Goal: Task Accomplishment & Management: Use online tool/utility

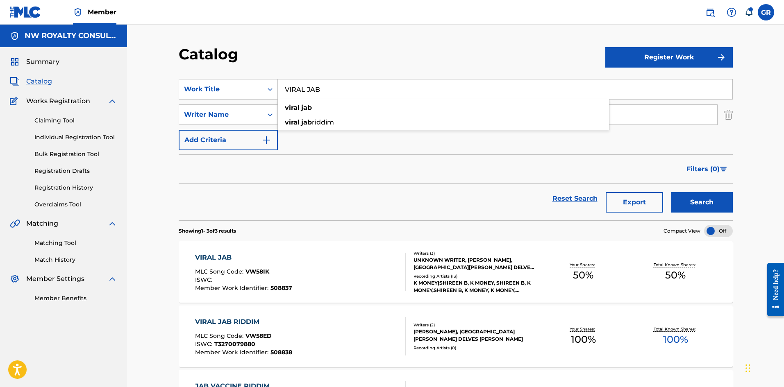
click at [343, 89] on input "VIRAL JAB" at bounding box center [505, 90] width 455 height 20
click at [337, 166] on div "Filters ( 0 )" at bounding box center [456, 170] width 554 height 30
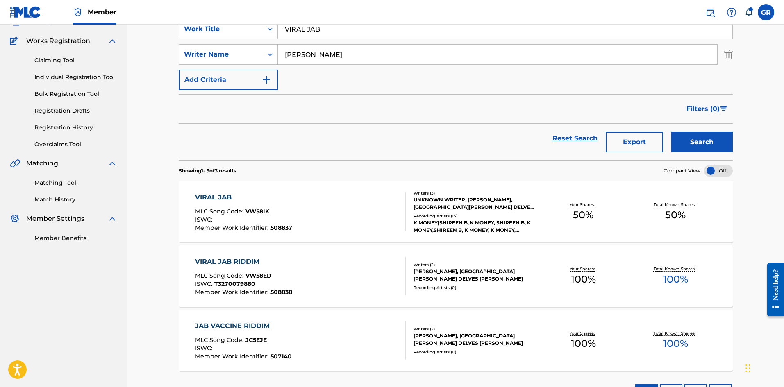
scroll to position [82, 0]
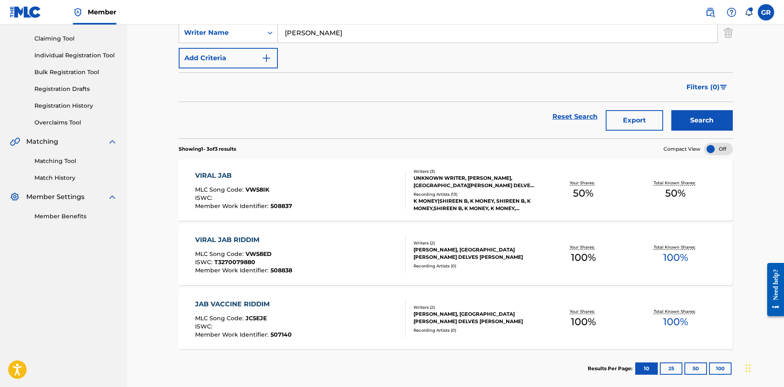
click at [206, 176] on div "VIRAL JAB" at bounding box center [243, 176] width 97 height 10
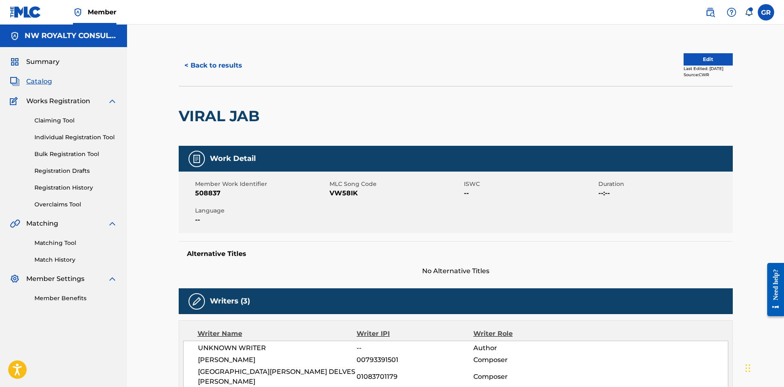
click at [698, 56] on button "Edit" at bounding box center [708, 59] width 49 height 12
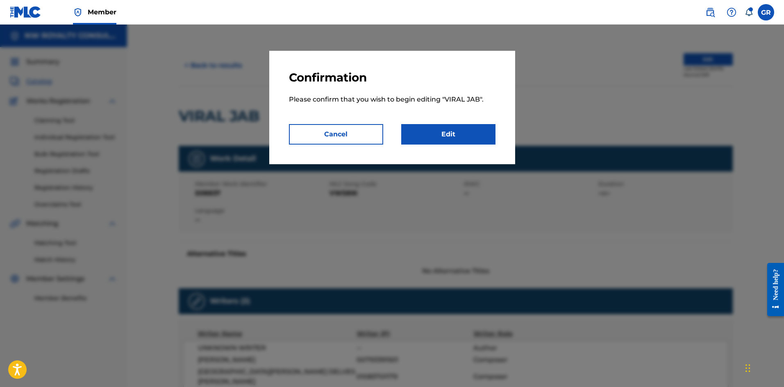
click at [457, 134] on link "Edit" at bounding box center [448, 134] width 94 height 21
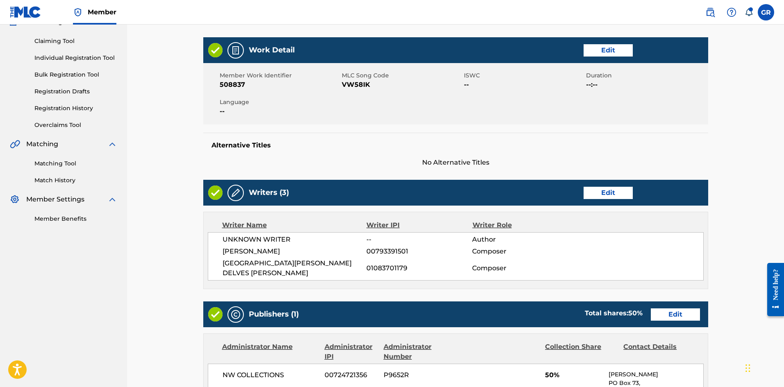
scroll to position [164, 0]
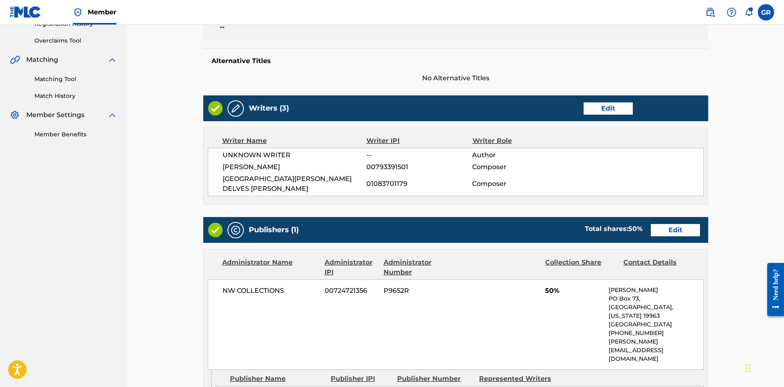
click at [607, 104] on link "Edit" at bounding box center [608, 109] width 49 height 12
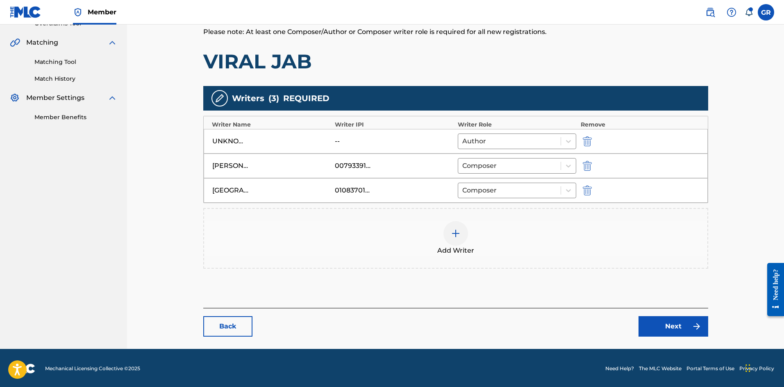
scroll to position [182, 0]
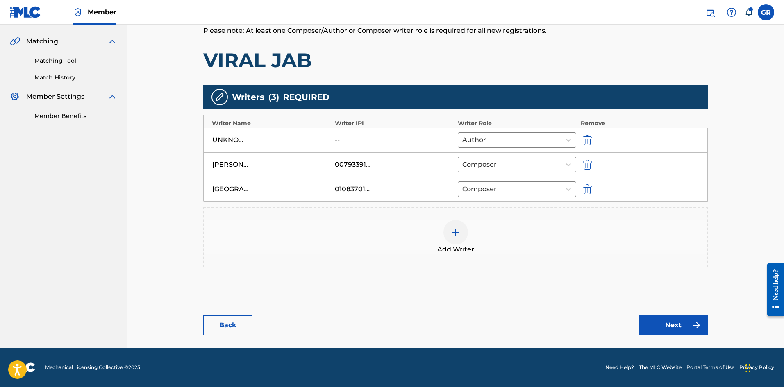
click at [587, 140] on img "submit" at bounding box center [587, 140] width 9 height 10
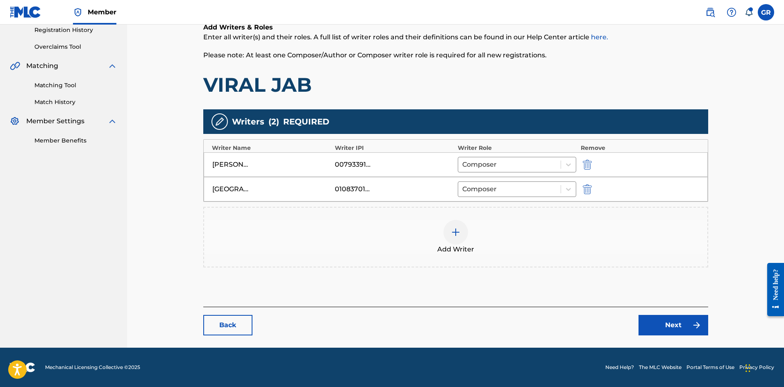
scroll to position [158, 0]
click at [460, 232] on img at bounding box center [456, 233] width 10 height 10
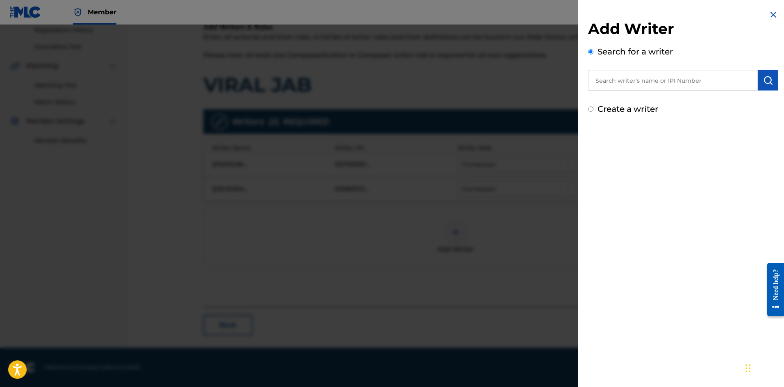
click at [621, 82] on input "text" at bounding box center [673, 80] width 170 height 21
paste input "[PERSON_NAME] [PERSON_NAME]"
type input "[PERSON_NAME] [PERSON_NAME]"
click at [765, 80] on img "submit" at bounding box center [768, 80] width 10 height 10
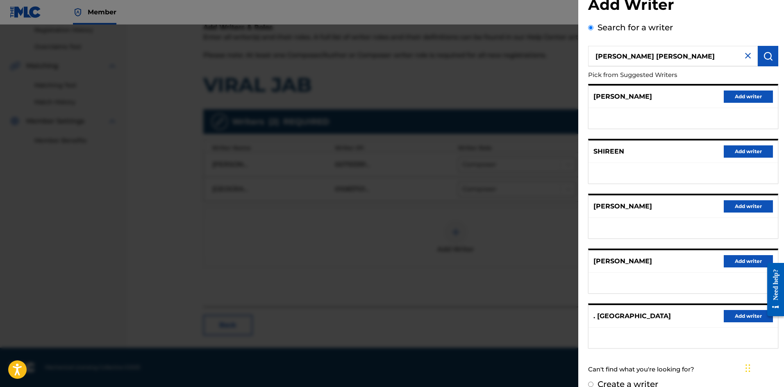
scroll to position [37, 0]
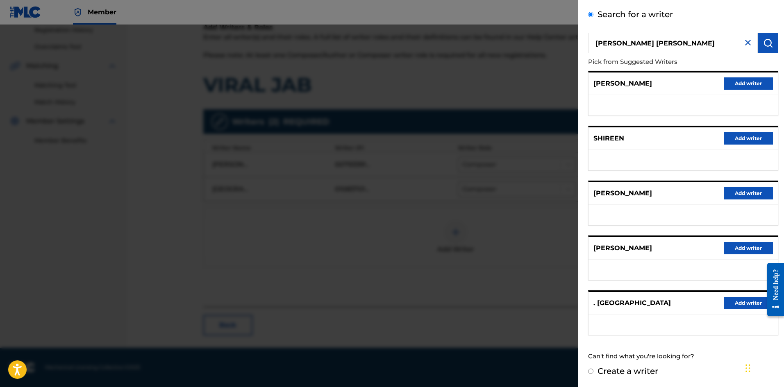
click at [592, 371] on input "Create a writer" at bounding box center [590, 371] width 5 height 5
radio input "false"
radio input "true"
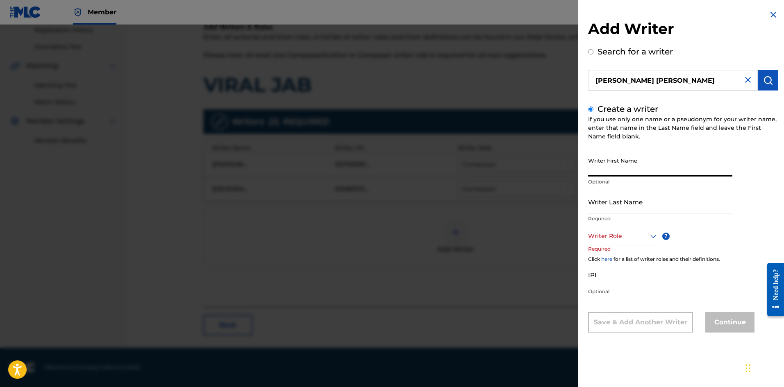
click at [603, 169] on input "Writer First Name" at bounding box center [660, 164] width 144 height 23
paste input "[PERSON_NAME] [PERSON_NAME]"
type input "[PERSON_NAME] [PERSON_NAME]"
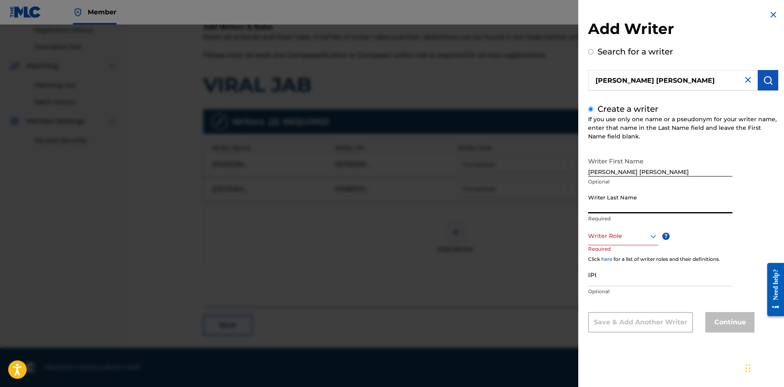
paste input "[PERSON_NAME] [PERSON_NAME]"
drag, startPoint x: 643, startPoint y: 209, endPoint x: 557, endPoint y: 212, distance: 85.7
click at [557, 212] on div "Add Writer Search for a writer [PERSON_NAME] [PERSON_NAME] Create a writer If y…" at bounding box center [392, 206] width 784 height 363
type input "[PERSON_NAME]"
drag, startPoint x: 669, startPoint y: 174, endPoint x: 641, endPoint y: 174, distance: 27.5
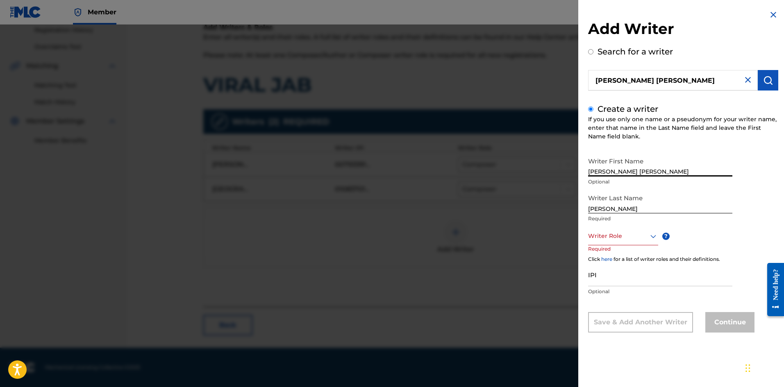
click at [641, 174] on input "[PERSON_NAME] [PERSON_NAME]" at bounding box center [660, 164] width 144 height 23
type input "[PERSON_NAME]"
click at [614, 238] on div at bounding box center [623, 236] width 70 height 10
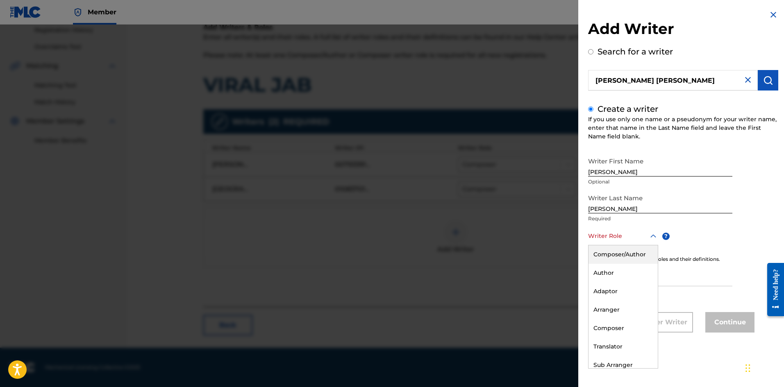
click at [615, 255] on div "Composer/Author" at bounding box center [623, 255] width 69 height 18
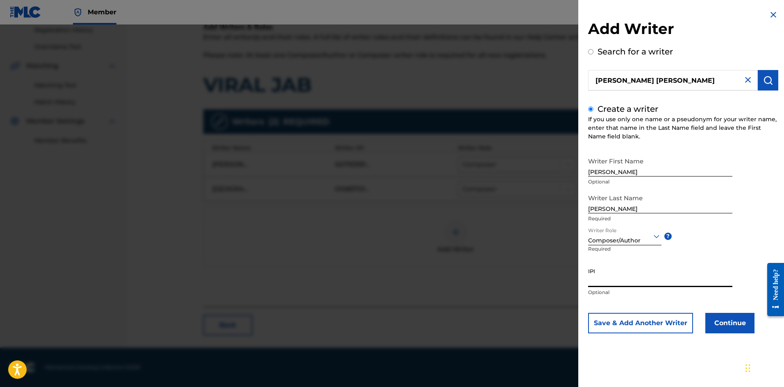
click at [604, 278] on input "IPI" at bounding box center [660, 275] width 144 height 23
paste input "391502078"
type input "391502078"
click at [734, 324] on button "Continue" at bounding box center [730, 323] width 49 height 21
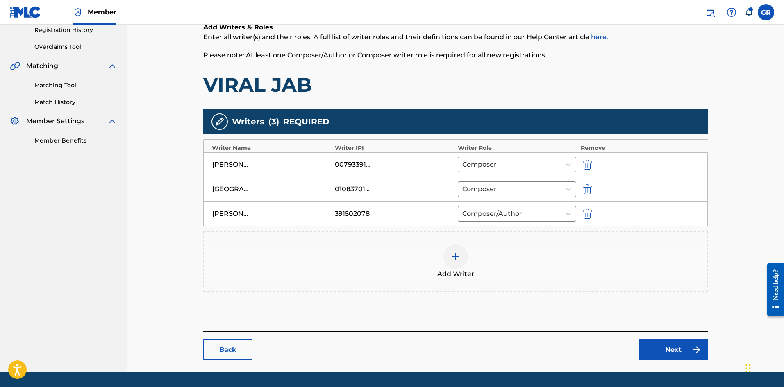
click at [669, 349] on link "Next" at bounding box center [674, 350] width 70 height 21
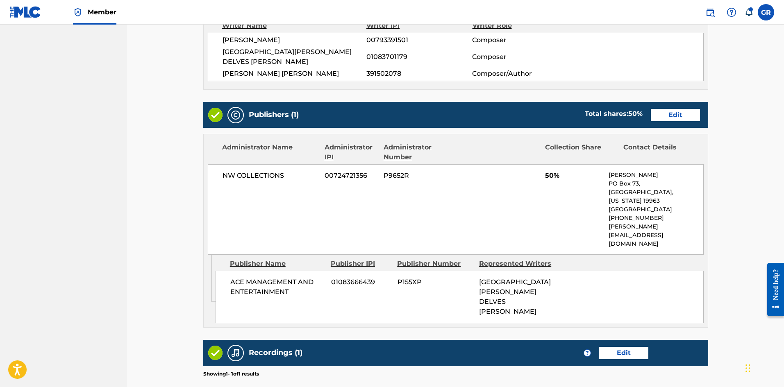
scroll to position [287, 0]
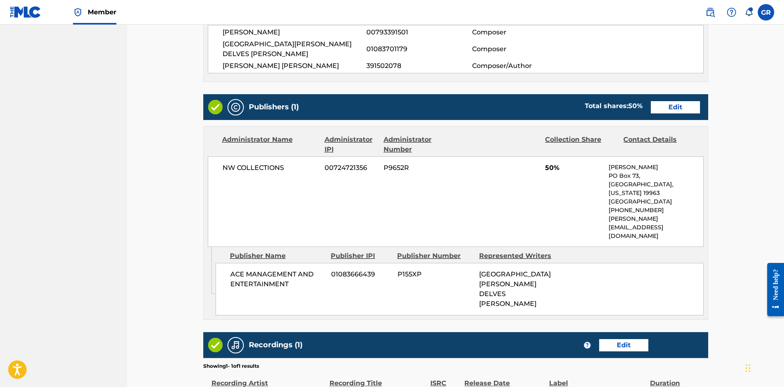
click at [670, 101] on link "Edit" at bounding box center [675, 107] width 49 height 12
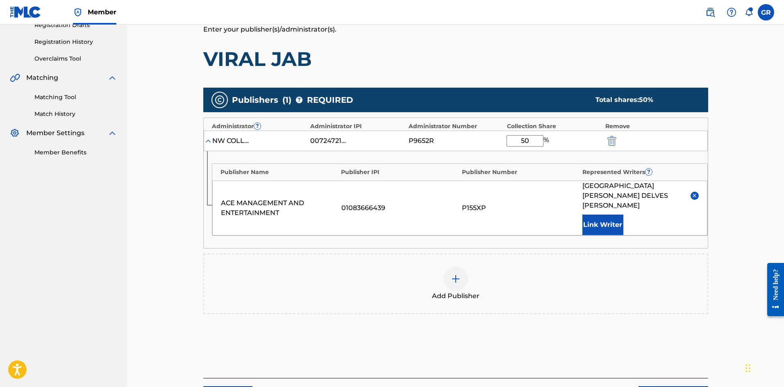
scroll to position [164, 0]
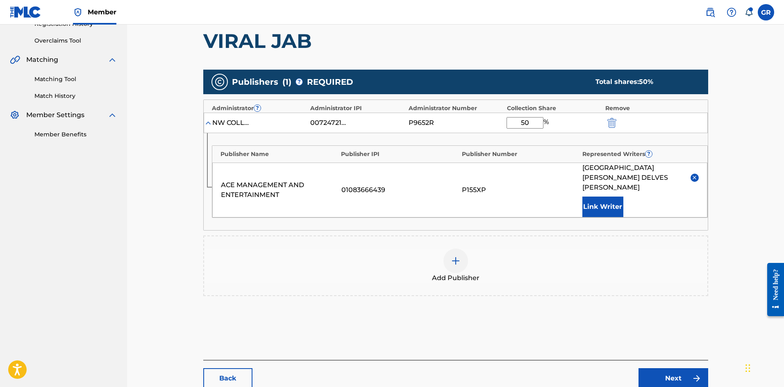
drag, startPoint x: 533, startPoint y: 122, endPoint x: 512, endPoint y: 122, distance: 21.3
click at [512, 122] on input "50" at bounding box center [525, 122] width 37 height 11
type input "100"
click at [676, 369] on link "Next" at bounding box center [674, 379] width 70 height 21
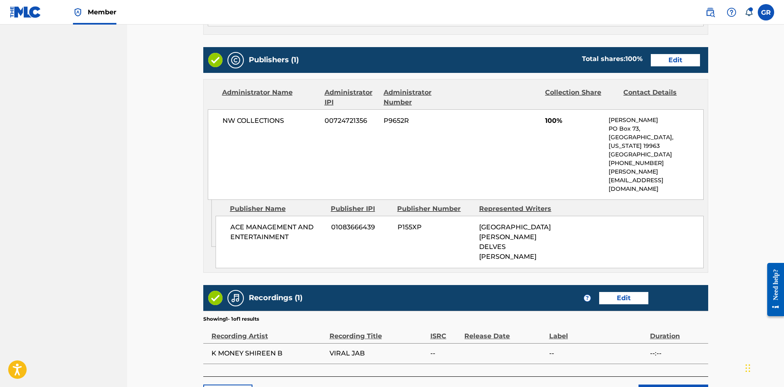
scroll to position [349, 0]
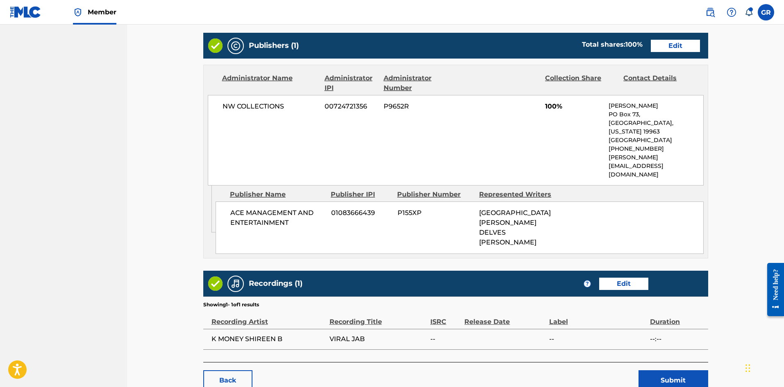
click at [679, 371] on button "Submit" at bounding box center [674, 381] width 70 height 21
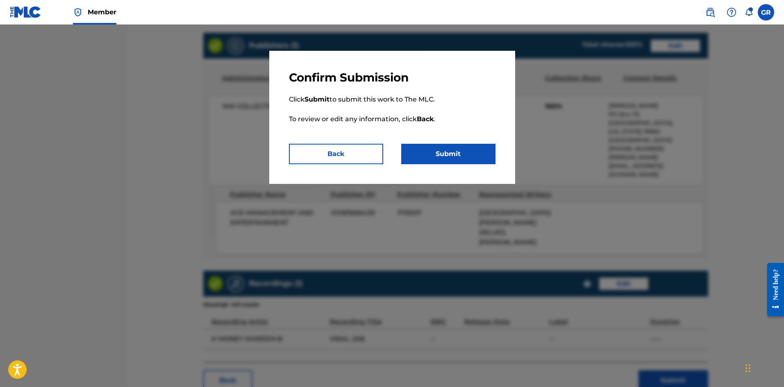
click at [464, 159] on button "Submit" at bounding box center [448, 154] width 94 height 21
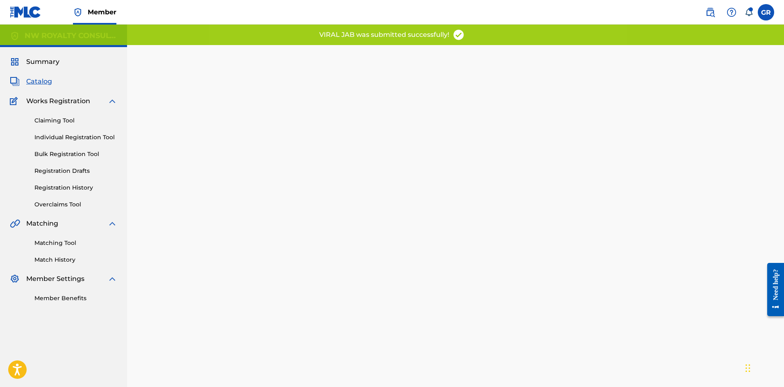
click at [61, 243] on link "Matching Tool" at bounding box center [75, 243] width 83 height 9
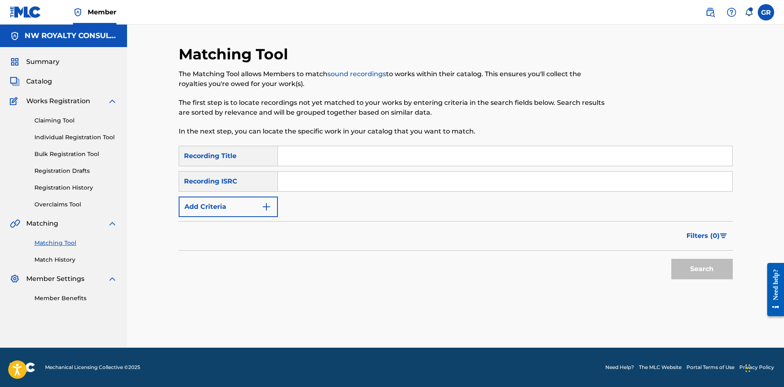
click at [308, 156] on input "Search Form" at bounding box center [505, 156] width 455 height 20
paste input "VIRAL JAB"
type input "VIRAL JAB"
click at [272, 208] on button "Add Criteria" at bounding box center [228, 207] width 99 height 21
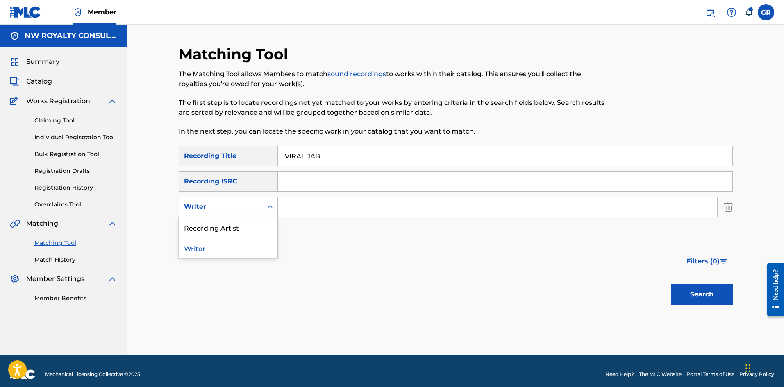
click at [272, 208] on icon "Search Form" at bounding box center [270, 207] width 8 height 8
click at [234, 229] on div "Recording Artist" at bounding box center [228, 227] width 98 height 21
click at [300, 205] on input "Search Form" at bounding box center [498, 207] width 440 height 20
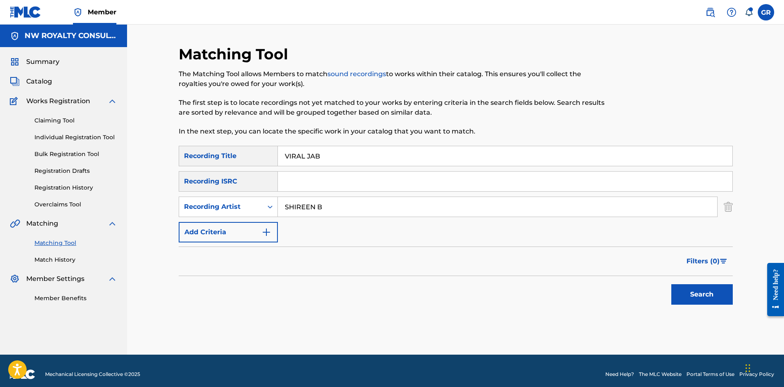
type input "SHIREEN B"
click at [672, 285] on button "Search" at bounding box center [703, 295] width 62 height 21
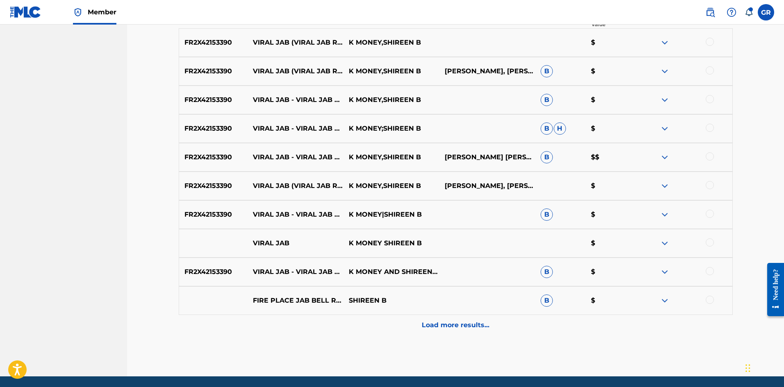
scroll to position [328, 0]
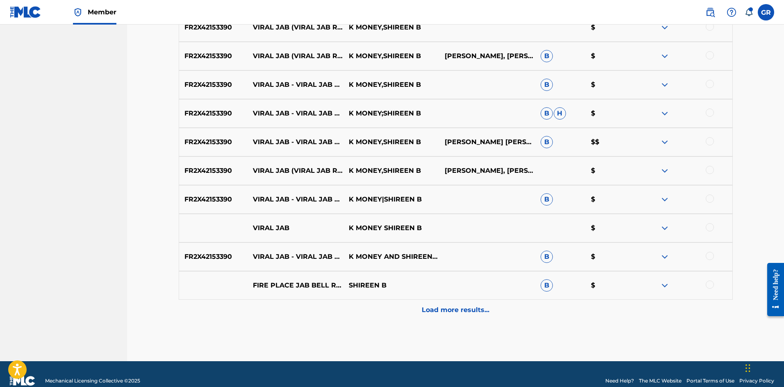
drag, startPoint x: 713, startPoint y: 256, endPoint x: 710, endPoint y: 235, distance: 21.1
click at [713, 256] on div at bounding box center [710, 256] width 8 height 8
click at [711, 228] on div at bounding box center [710, 227] width 8 height 8
click at [713, 199] on div at bounding box center [710, 199] width 8 height 8
click at [710, 170] on div at bounding box center [710, 170] width 8 height 8
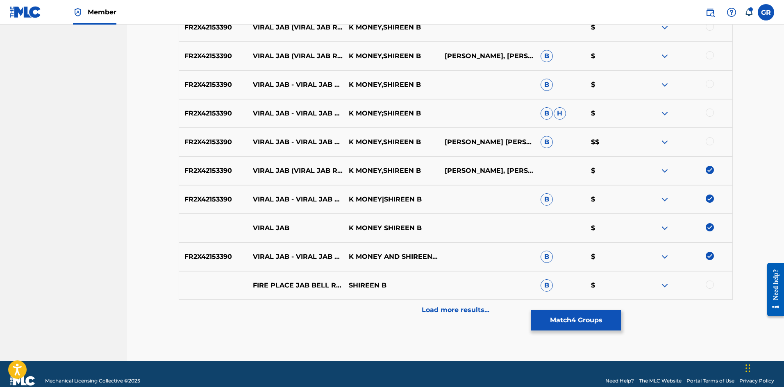
click at [711, 142] on div at bounding box center [710, 141] width 8 height 8
click at [711, 113] on div at bounding box center [710, 113] width 8 height 8
click at [710, 83] on div at bounding box center [710, 84] width 8 height 8
click at [711, 55] on div at bounding box center [710, 55] width 8 height 8
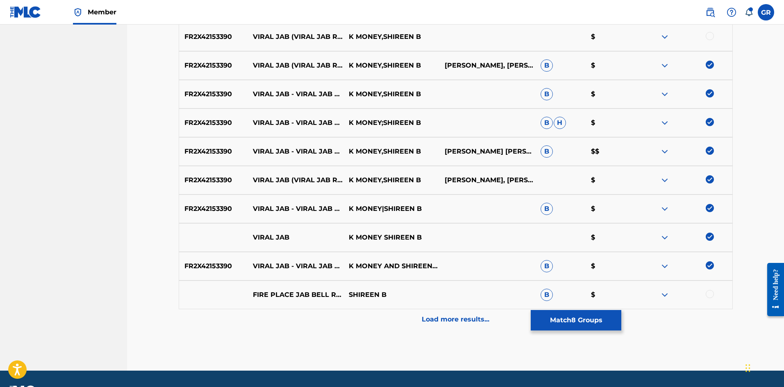
scroll to position [287, 0]
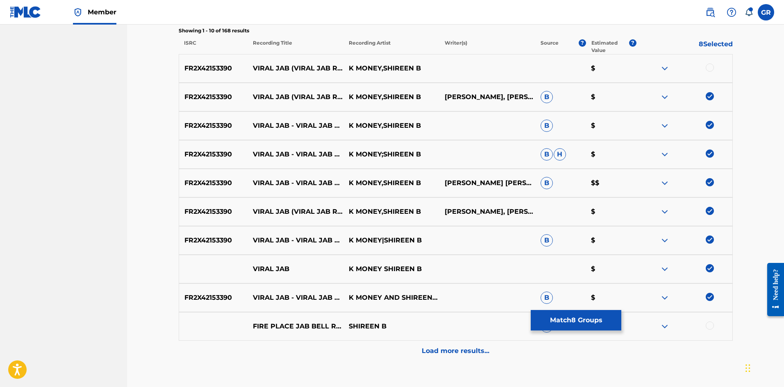
click at [711, 66] on div at bounding box center [710, 68] width 8 height 8
click at [456, 353] on p "Load more results..." at bounding box center [456, 351] width 68 height 10
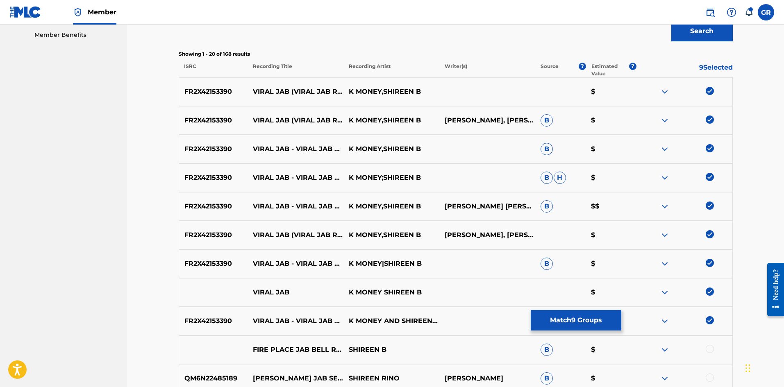
scroll to position [246, 0]
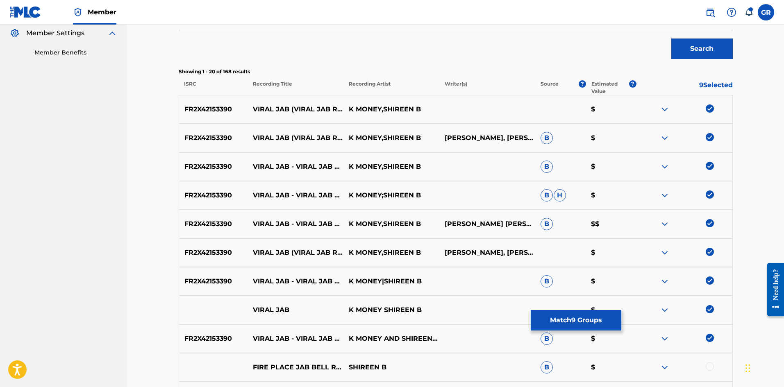
click at [588, 323] on button "Match 9 Groups" at bounding box center [576, 320] width 91 height 21
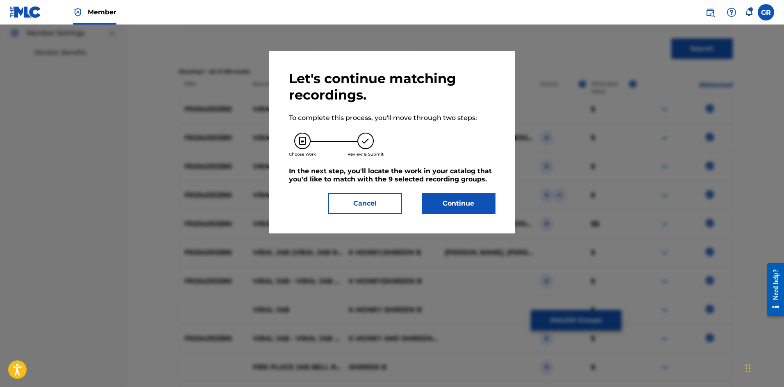
click at [472, 208] on button "Continue" at bounding box center [459, 204] width 74 height 21
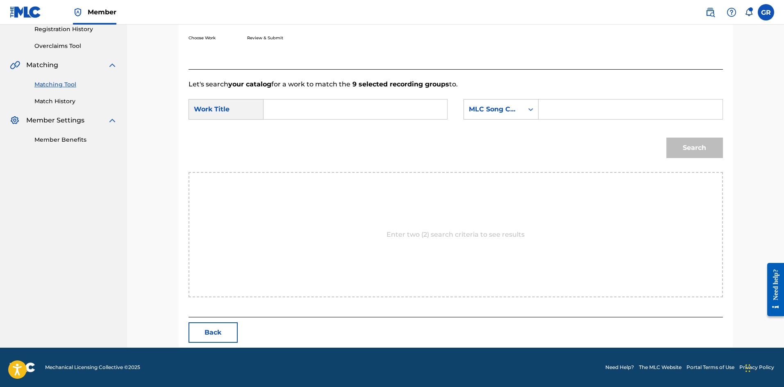
click at [292, 106] on input "Search Form" at bounding box center [356, 110] width 170 height 20
paste input "VIRAL JAB"
type input "VIRAL JAB"
click at [553, 110] on input "Search Form" at bounding box center [631, 110] width 170 height 20
click at [556, 106] on input "Search Form" at bounding box center [631, 110] width 170 height 20
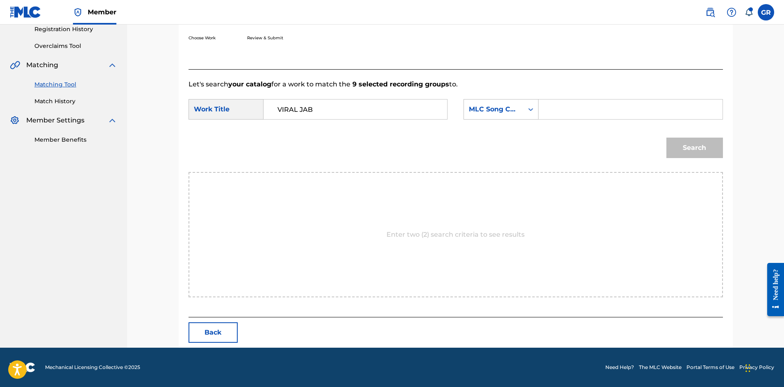
paste input "VW58IK"
type input "VW58IK"
click at [698, 148] on button "Search" at bounding box center [695, 148] width 57 height 21
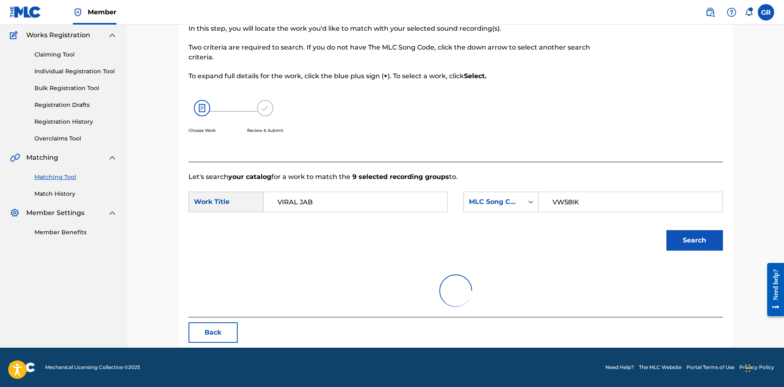
scroll to position [134, 0]
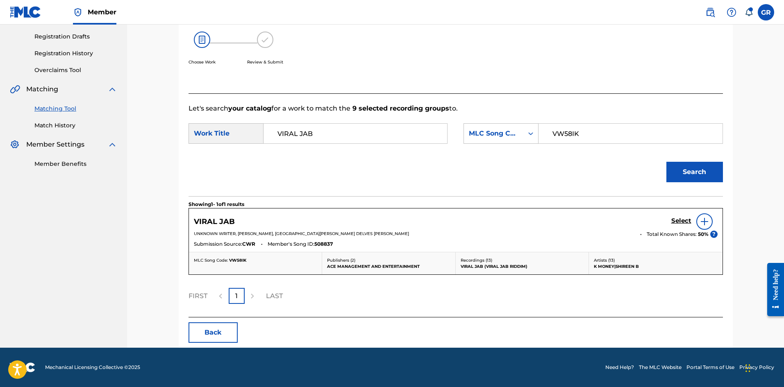
click at [675, 222] on h5 "Select" at bounding box center [682, 221] width 20 height 8
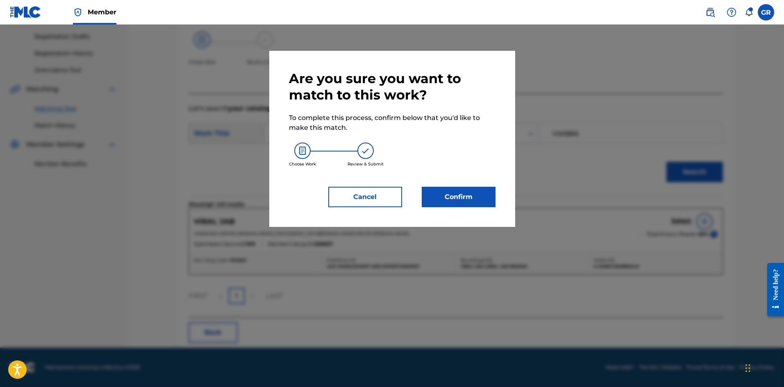
click at [467, 198] on button "Confirm" at bounding box center [459, 197] width 74 height 21
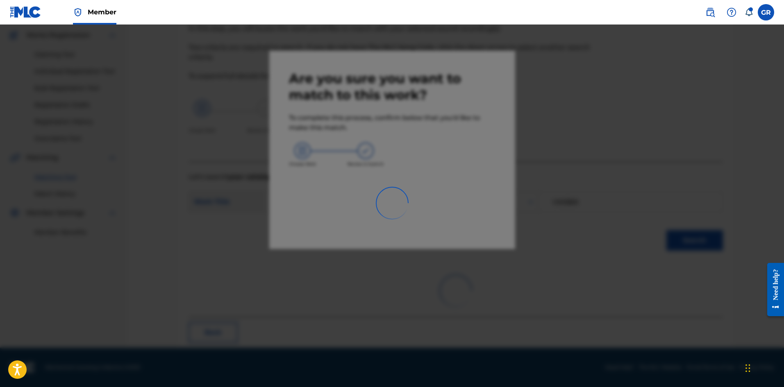
scroll to position [20, 0]
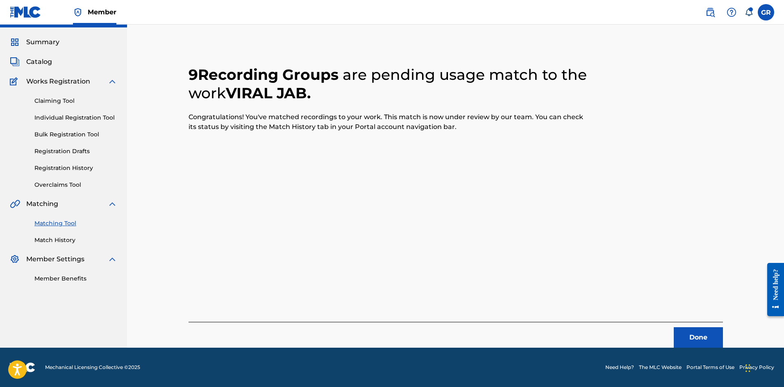
click at [696, 335] on button "Done" at bounding box center [698, 338] width 49 height 21
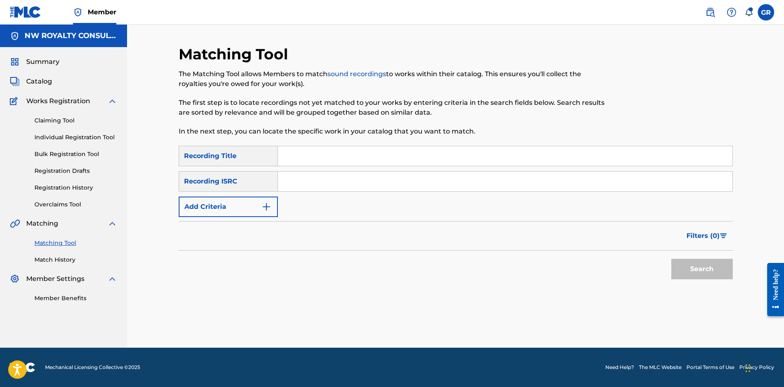
scroll to position [0, 0]
